Goal: Task Accomplishment & Management: Manage account settings

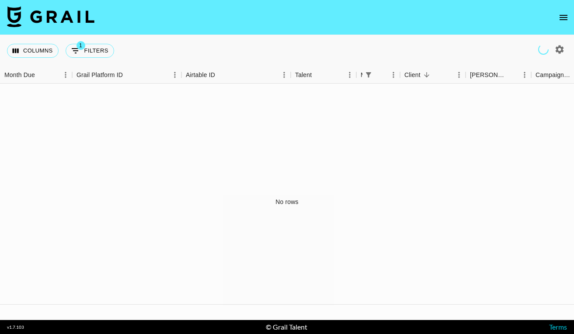
click at [562, 15] on icon "open drawer" at bounding box center [564, 17] width 10 height 10
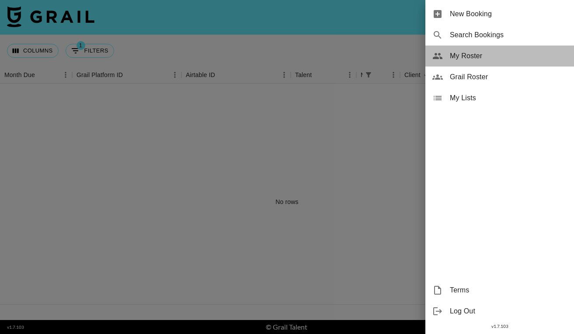
click at [469, 57] on span "My Roster" at bounding box center [508, 56] width 117 height 10
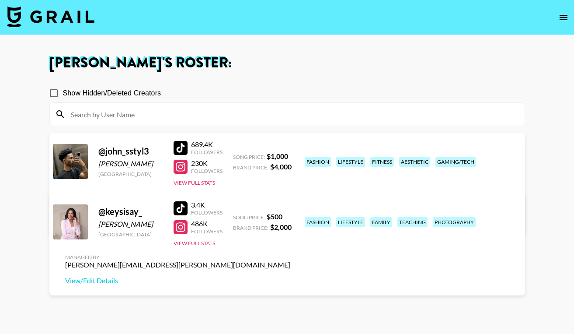
click at [55, 92] on input "Show Hidden/Deleted Creators" at bounding box center [54, 93] width 18 height 18
checkbox input "false"
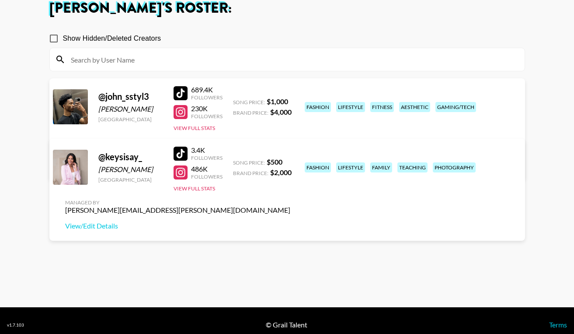
scroll to position [63, 0]
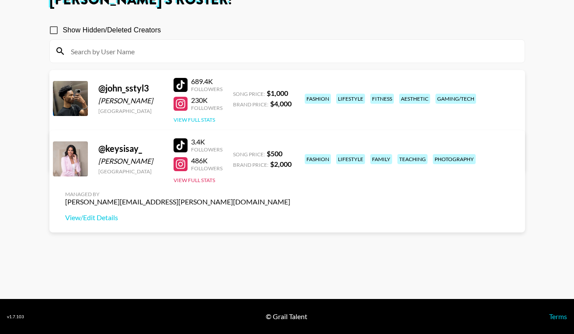
click at [210, 119] on button "View Full Stats" at bounding box center [195, 119] width 42 height 7
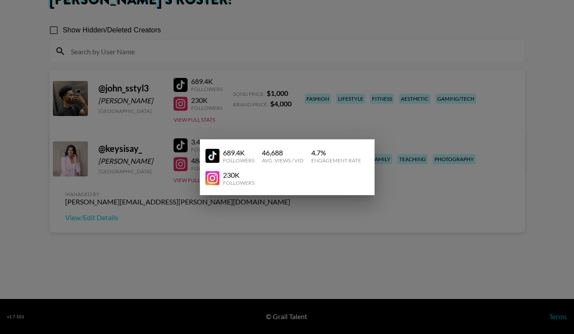
click at [424, 115] on div at bounding box center [287, 167] width 574 height 334
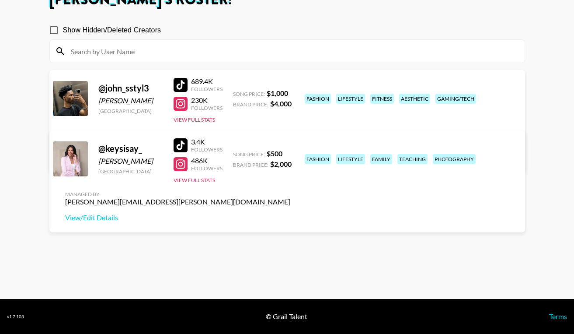
click at [290, 153] on link "View/Edit Details" at bounding box center [177, 157] width 225 height 9
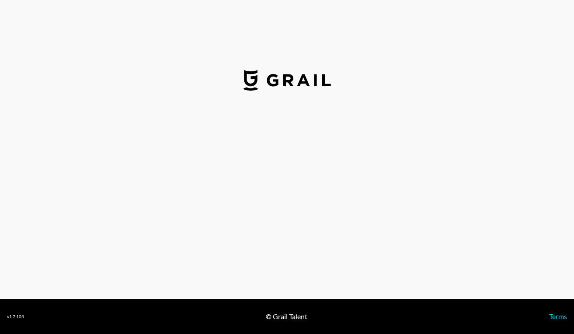
select select "USD"
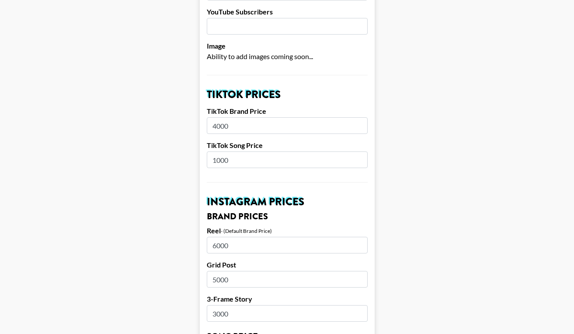
scroll to position [237, 0]
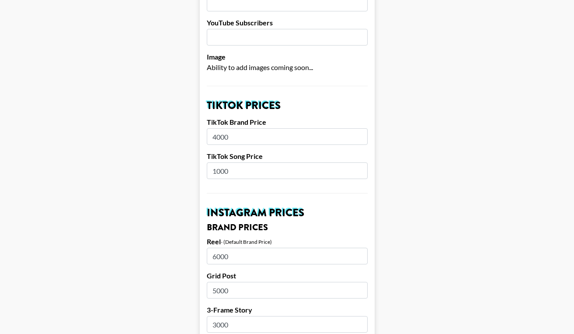
click at [217, 128] on input "4000" at bounding box center [287, 136] width 161 height 17
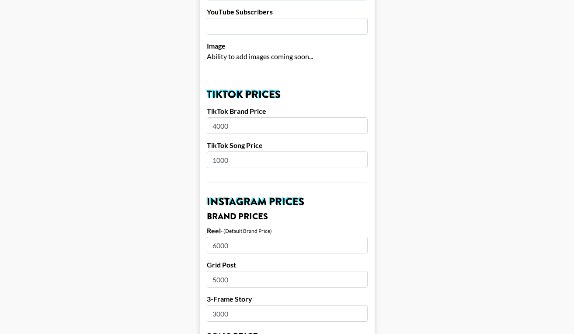
scroll to position [250, 0]
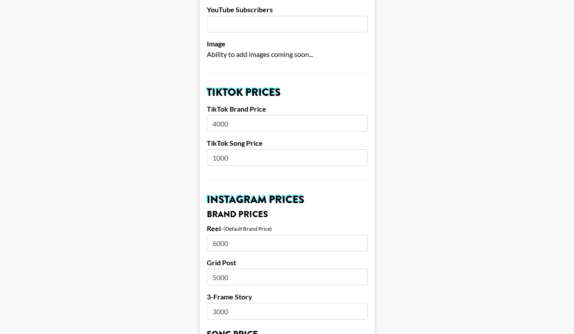
click at [215, 115] on input "4000" at bounding box center [287, 123] width 161 height 17
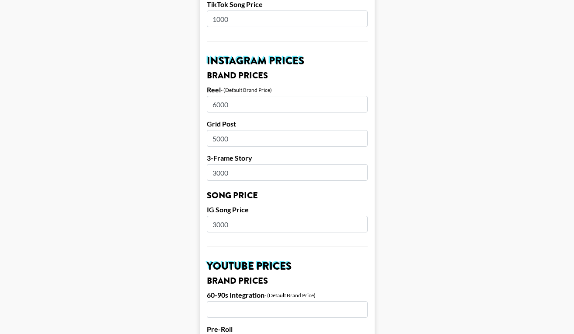
scroll to position [389, 0]
click at [237, 164] on input "3000" at bounding box center [287, 172] width 161 height 17
click at [229, 215] on input "3000" at bounding box center [287, 223] width 161 height 17
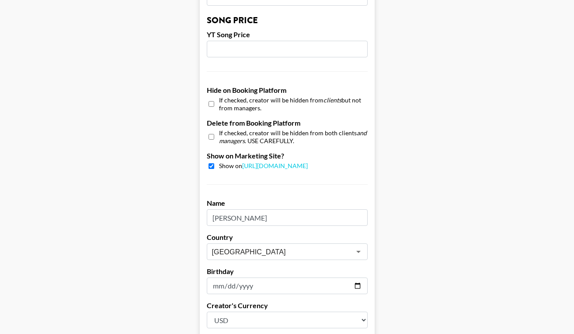
scroll to position [853, 0]
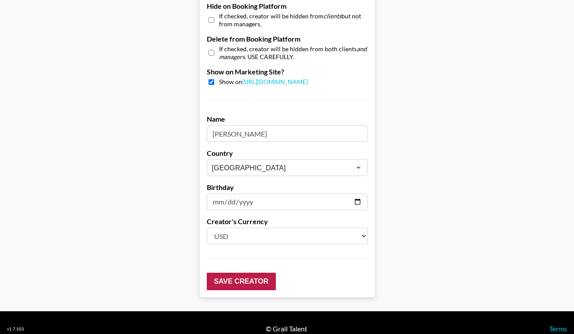
type input "1000"
click at [236, 273] on input "Save Creator" at bounding box center [241, 281] width 69 height 17
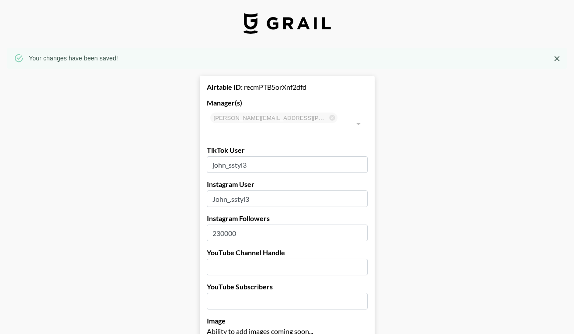
scroll to position [0, 0]
